Goal: Task Accomplishment & Management: Use online tool/utility

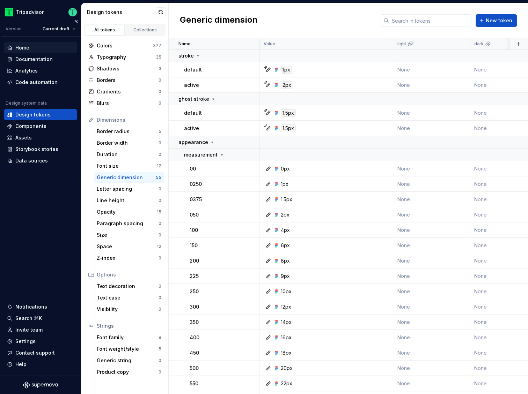
click at [30, 53] on div "Home" at bounding box center [40, 47] width 73 height 11
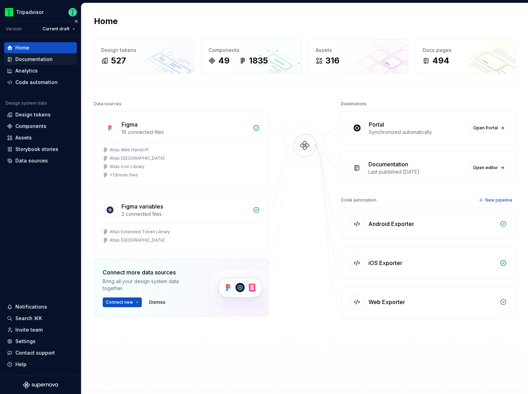
click at [22, 60] on div "Documentation" at bounding box center [33, 59] width 37 height 7
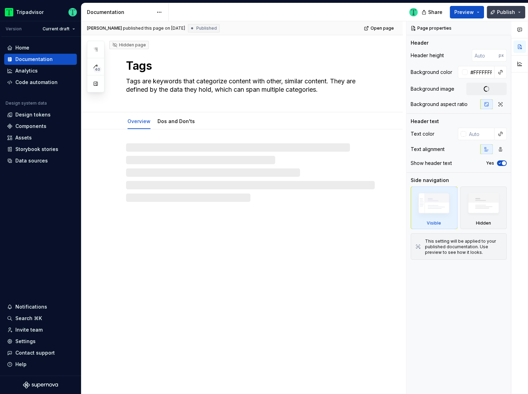
click at [520, 11] on button "Publish" at bounding box center [505, 12] width 38 height 13
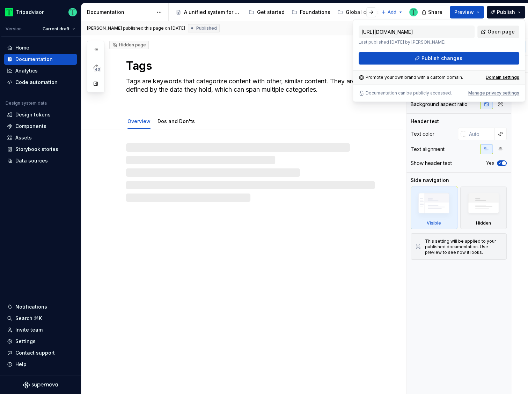
click at [506, 31] on span "Open page" at bounding box center [500, 31] width 27 height 7
type textarea "*"
